Goal: Navigation & Orientation: Find specific page/section

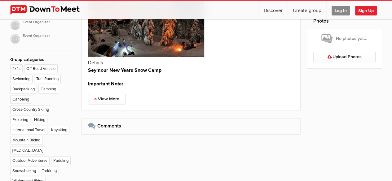
scroll to position [350, 0]
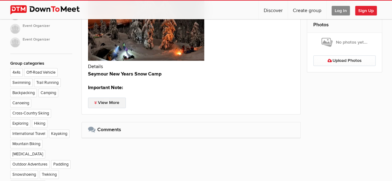
click at [114, 105] on link "View More" at bounding box center [107, 103] width 38 height 11
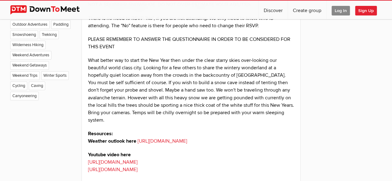
scroll to position [491, 0]
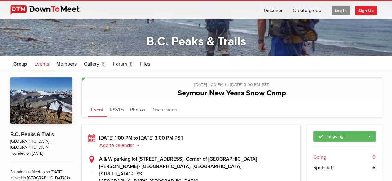
type input "[URL][DOMAIN_NAME]"
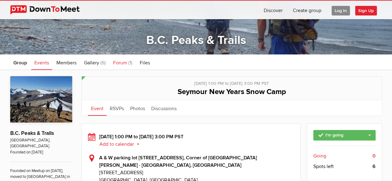
click at [123, 60] on span "Forum" at bounding box center [120, 63] width 14 height 6
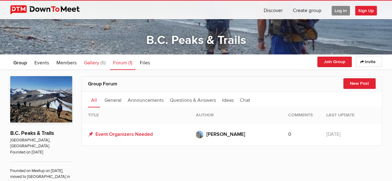
click at [98, 60] on span "Gallery" at bounding box center [91, 63] width 15 height 6
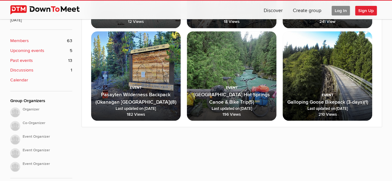
scroll to position [226, 0]
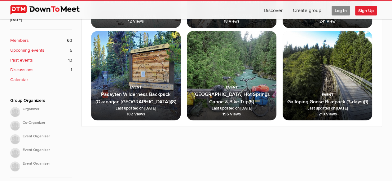
click at [326, 83] on span "Galloping Goose Bikepack (3-days) (1) Last updated on [DATE] 210 Views" at bounding box center [328, 97] width 90 height 45
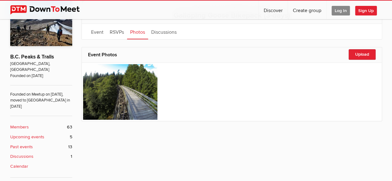
scroll to position [137, 0]
